Goal: Obtain resource: Obtain resource

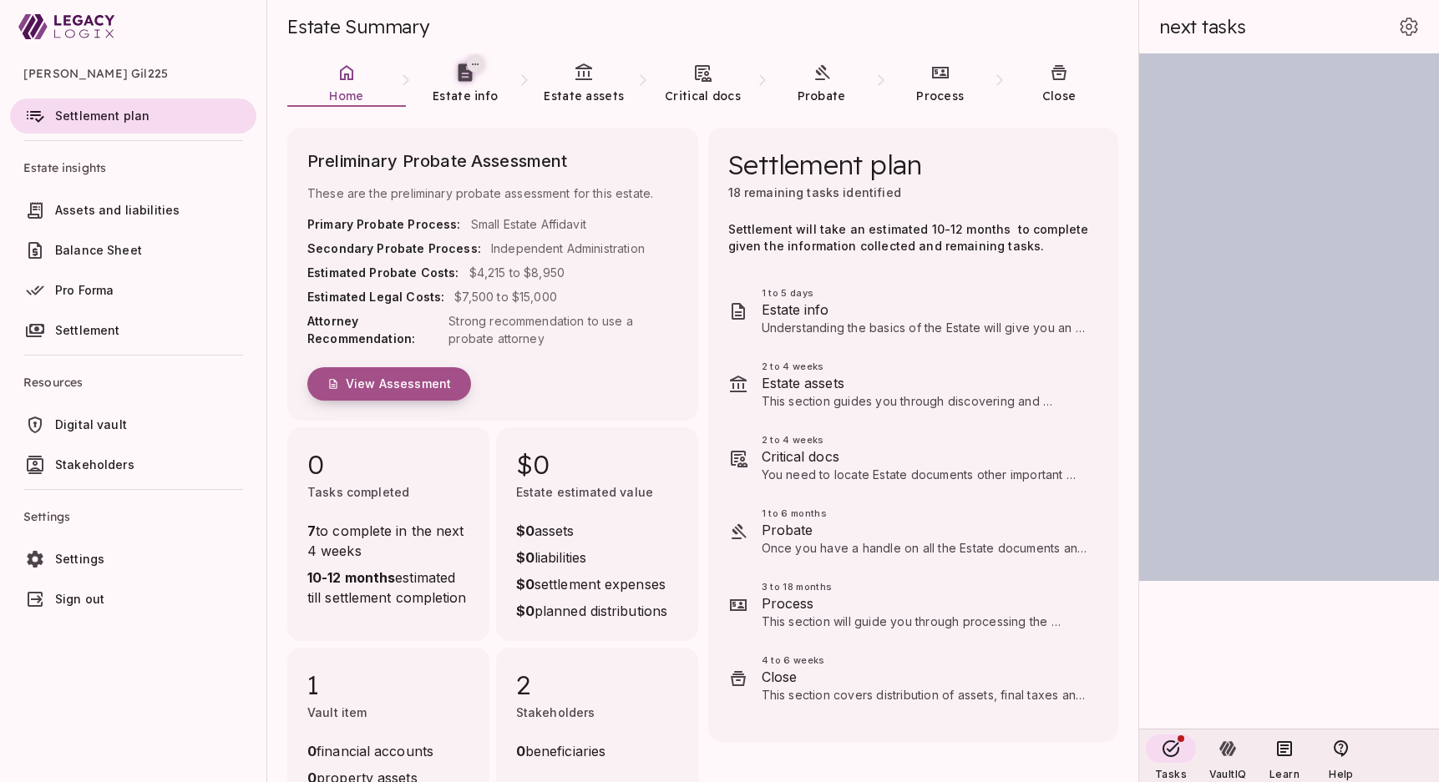
click at [387, 382] on span "View Assessment" at bounding box center [398, 384] width 105 height 15
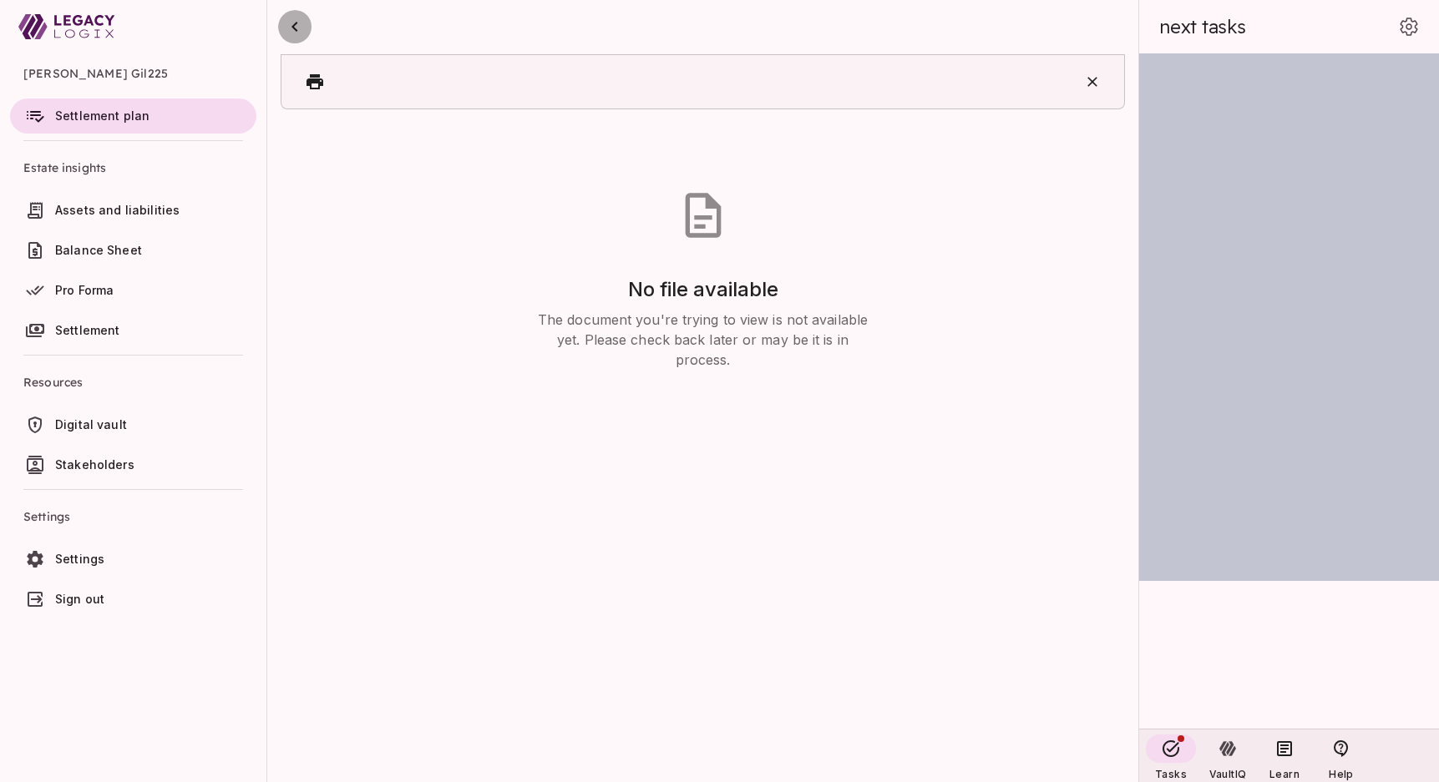
click at [296, 28] on icon "button" at bounding box center [295, 27] width 20 height 20
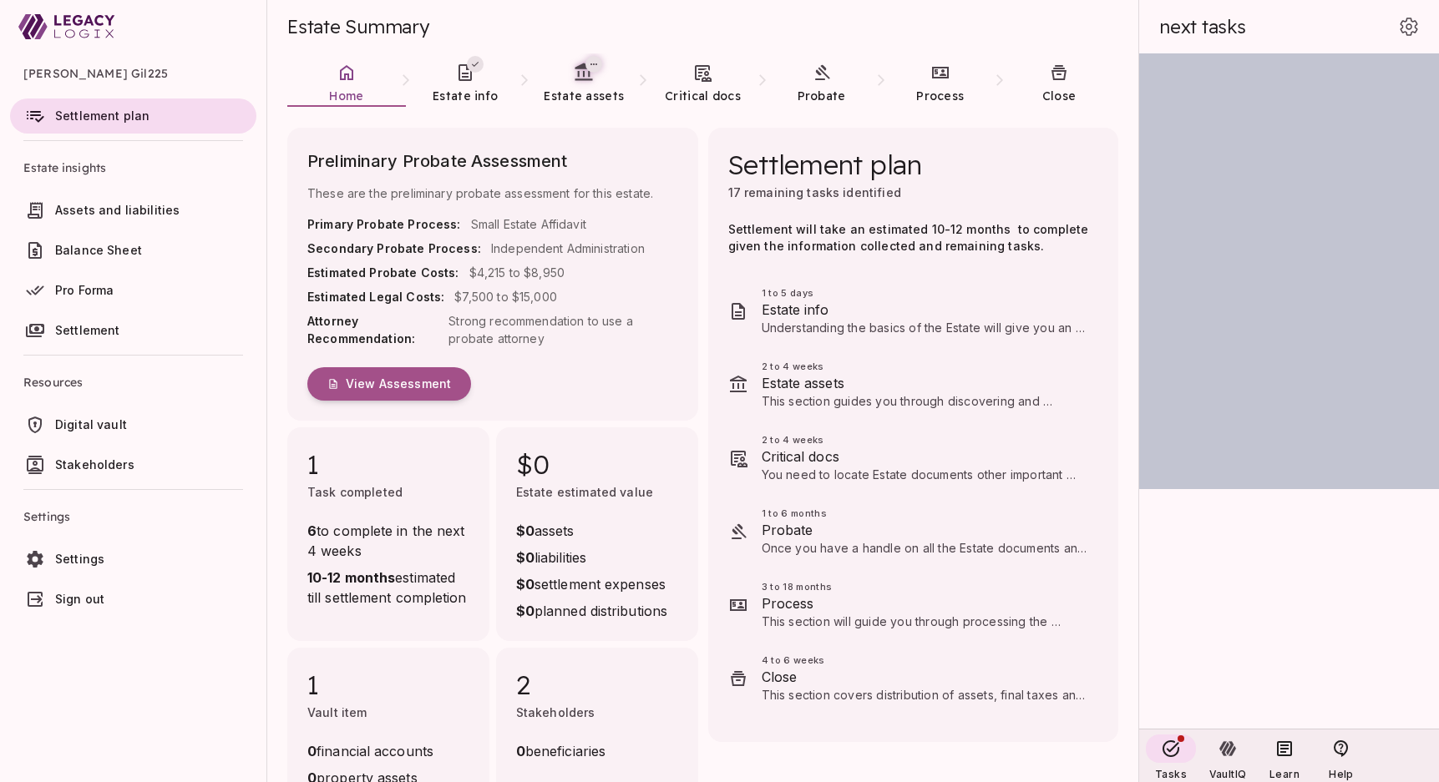
click at [80, 428] on span "Digital vault" at bounding box center [91, 424] width 72 height 14
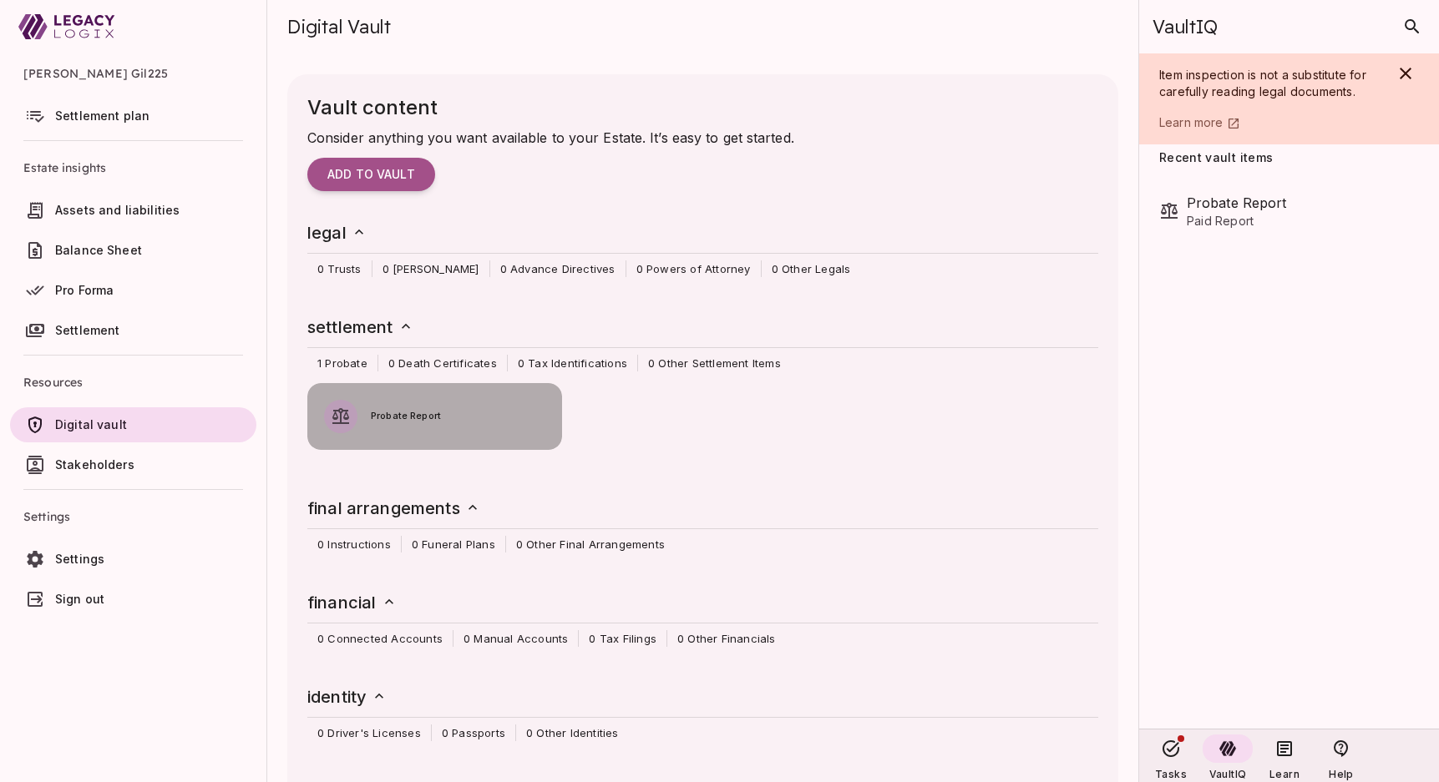
click at [391, 415] on span "Probate Report" at bounding box center [458, 416] width 175 height 15
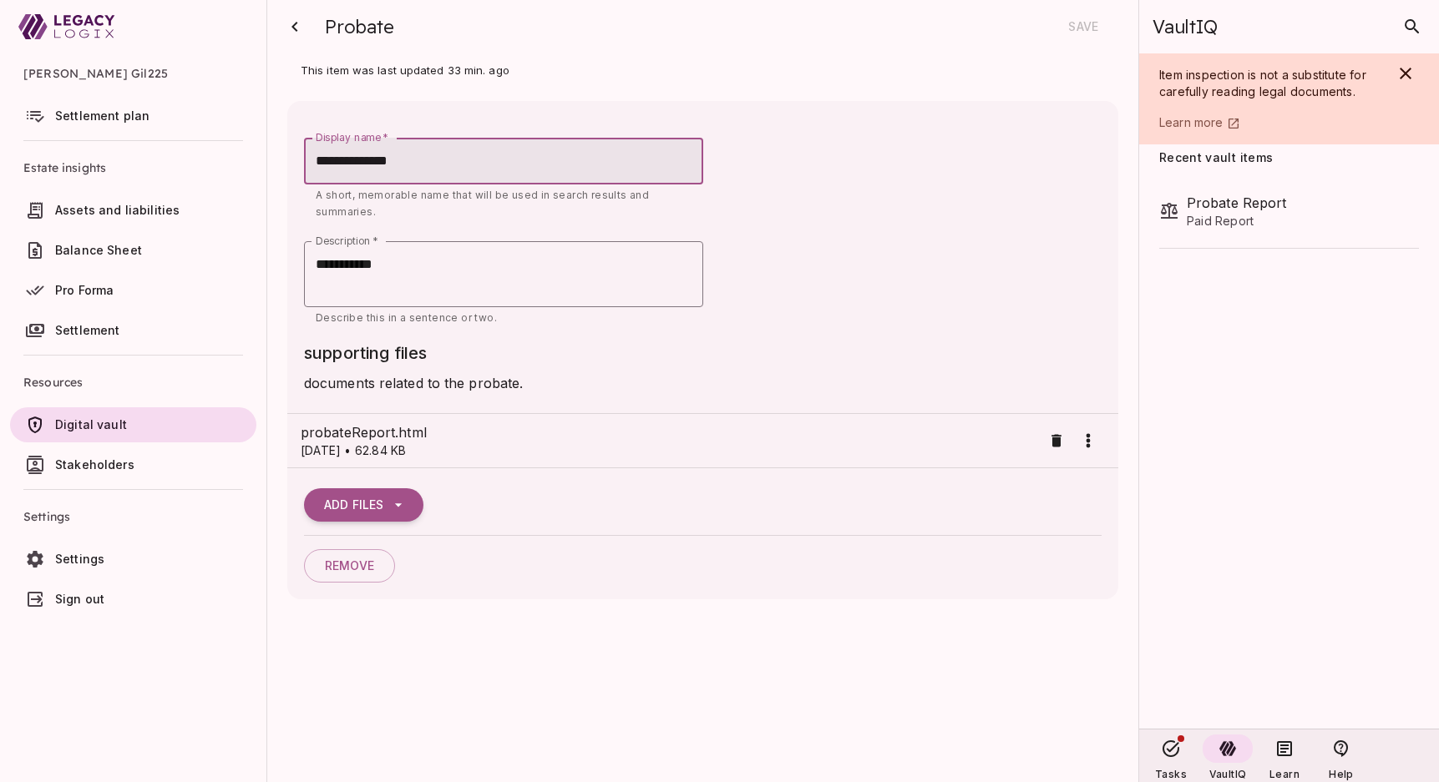
click at [389, 439] on span "probateReport.html" at bounding box center [671, 433] width 741 height 20
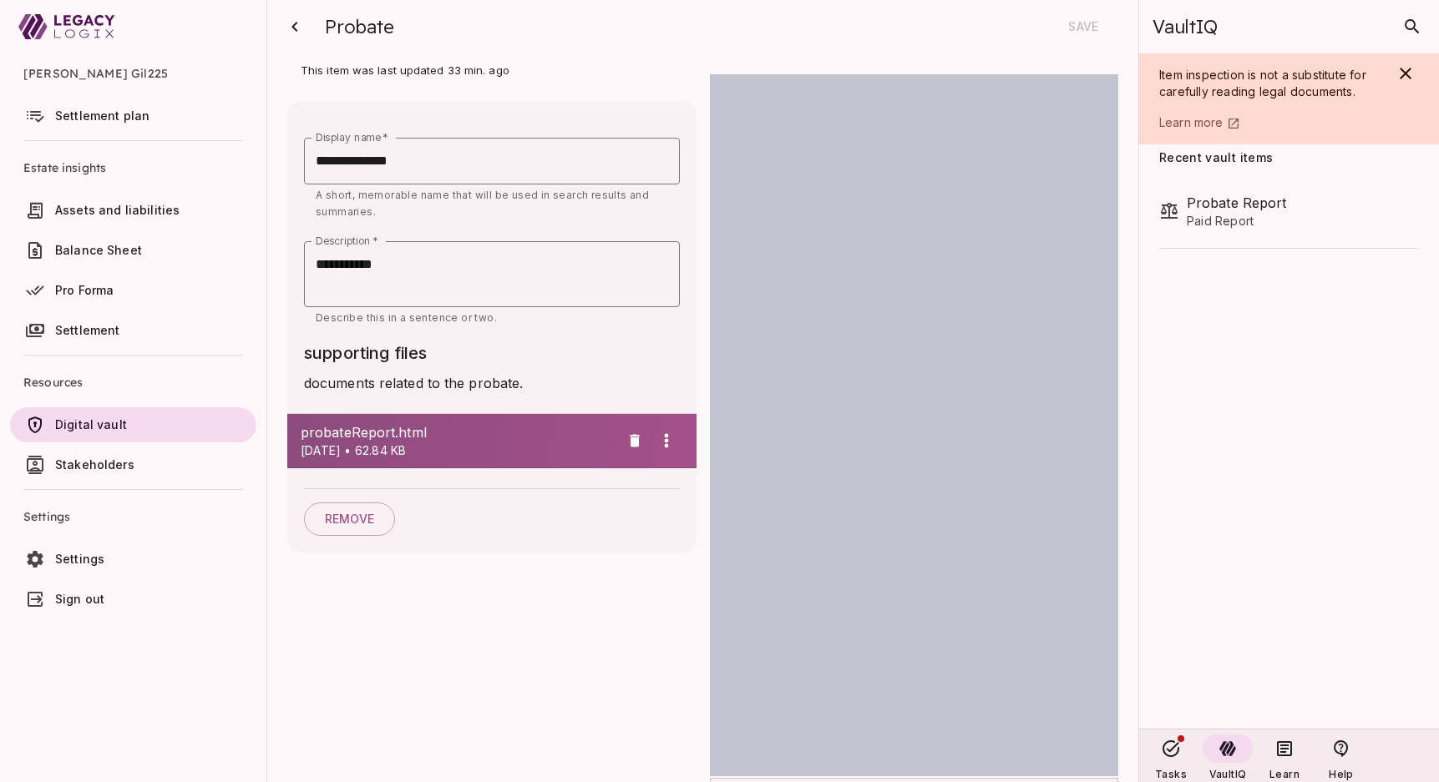
scroll to position [5945, 0]
click at [290, 20] on icon "button" at bounding box center [295, 27] width 20 height 20
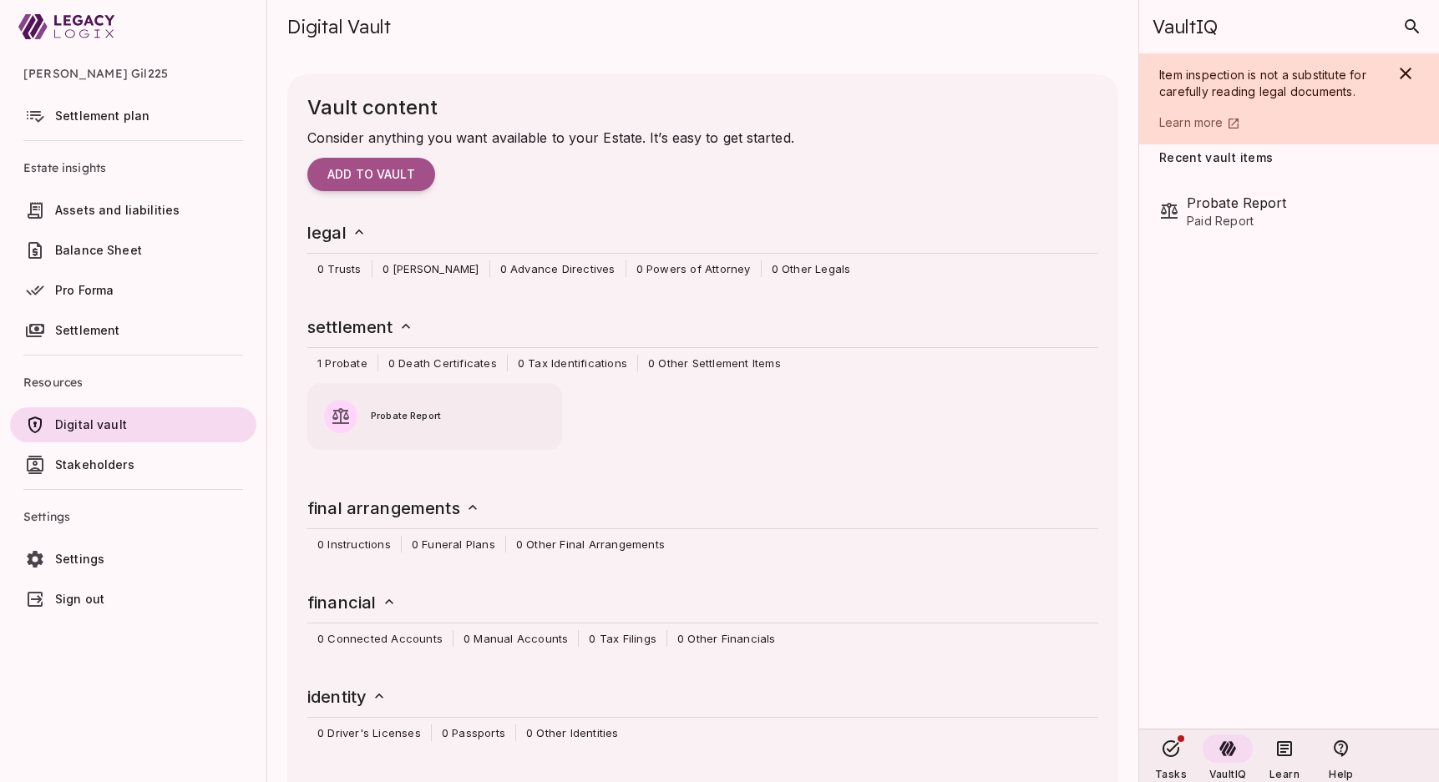
click at [74, 591] on span "Sign out" at bounding box center [152, 599] width 195 height 17
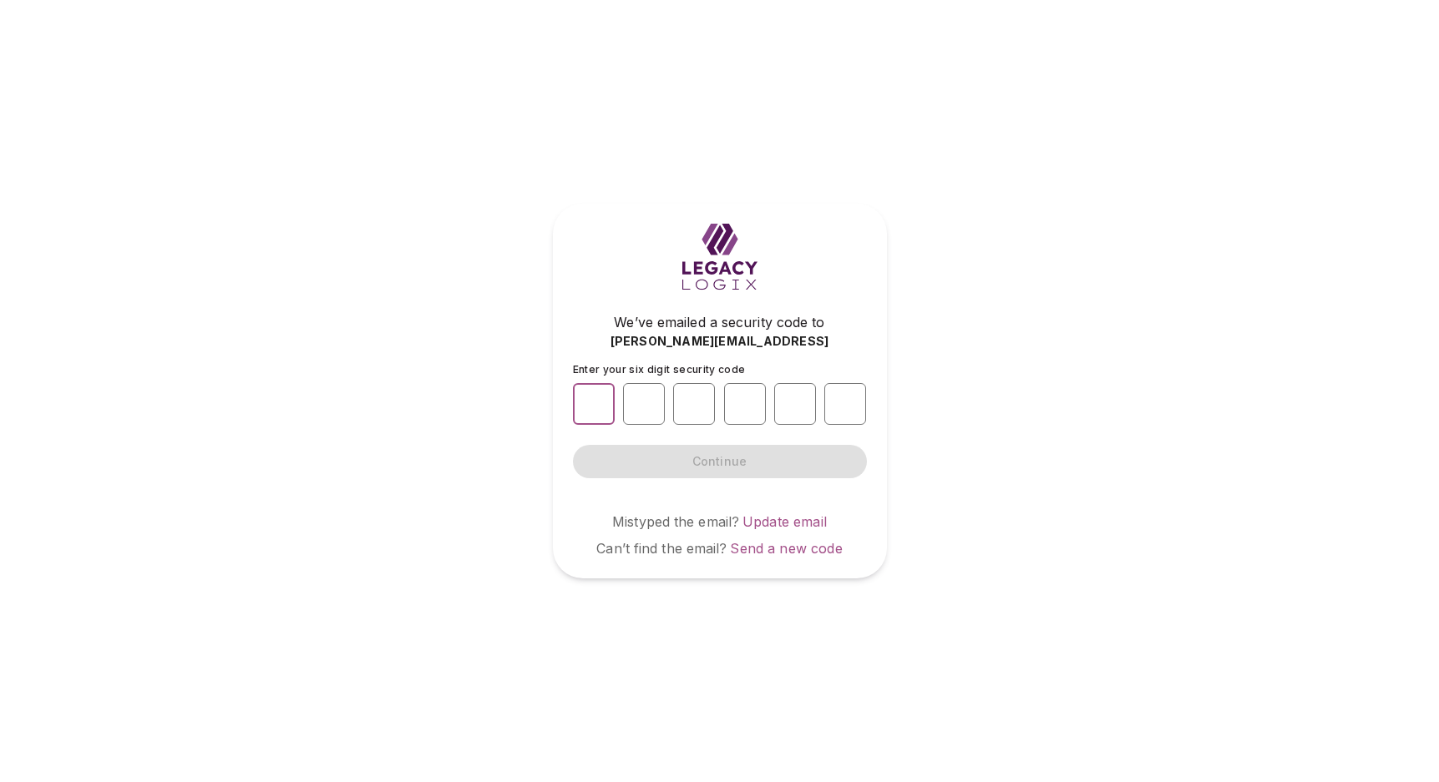
click at [574, 401] on input "number" at bounding box center [594, 404] width 42 height 42
type input "*"
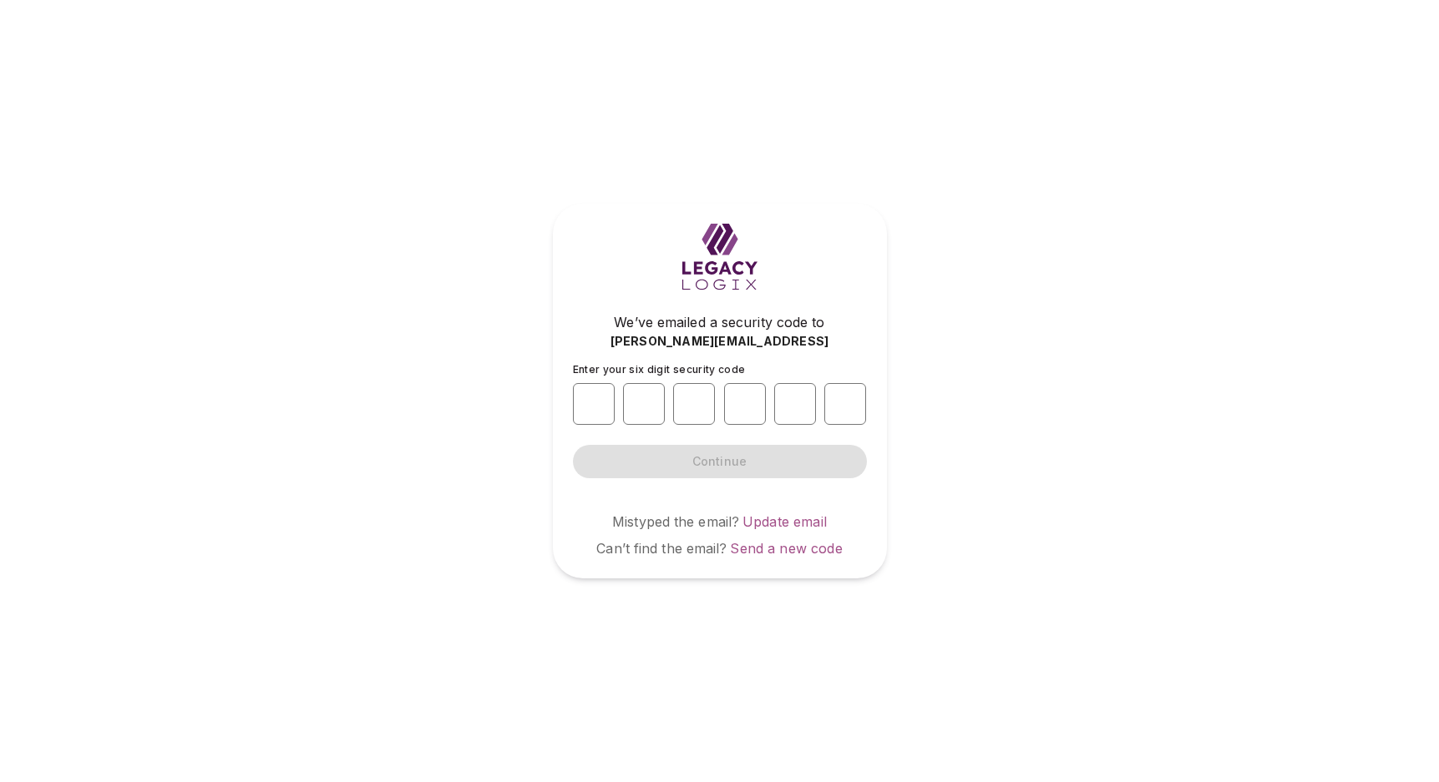
type input "*"
